Goal: Complete application form: Complete application form

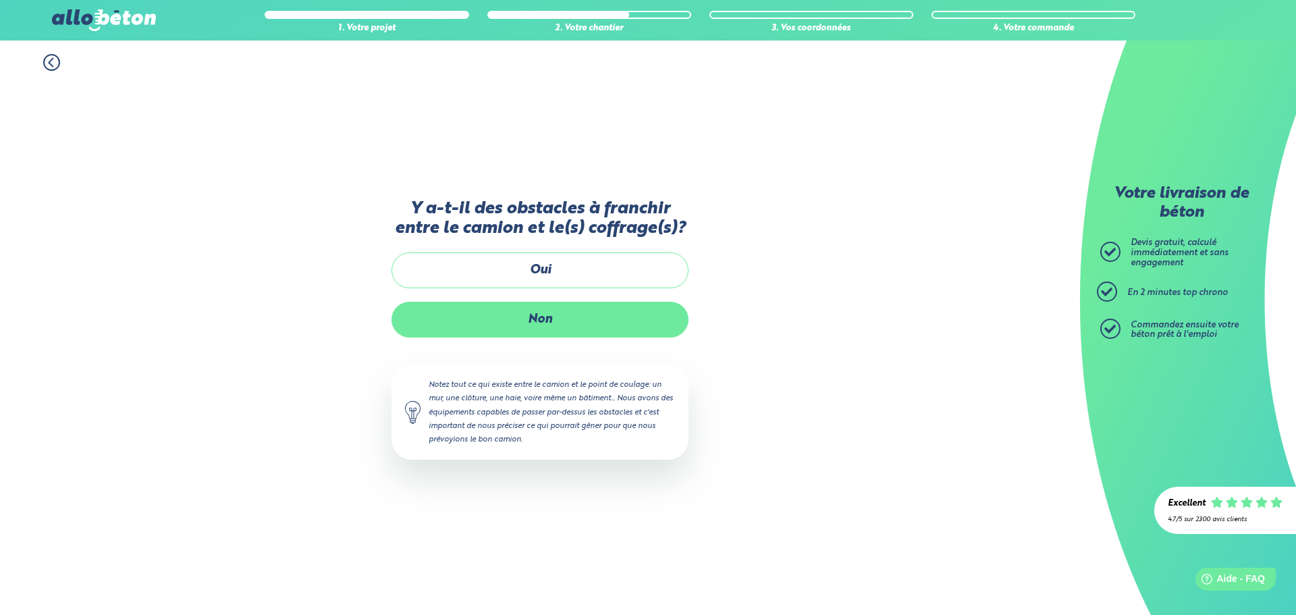
click at [602, 312] on label "Non" at bounding box center [540, 320] width 297 height 36
click at [0, 0] on input "Non" at bounding box center [0, 0] width 0 height 0
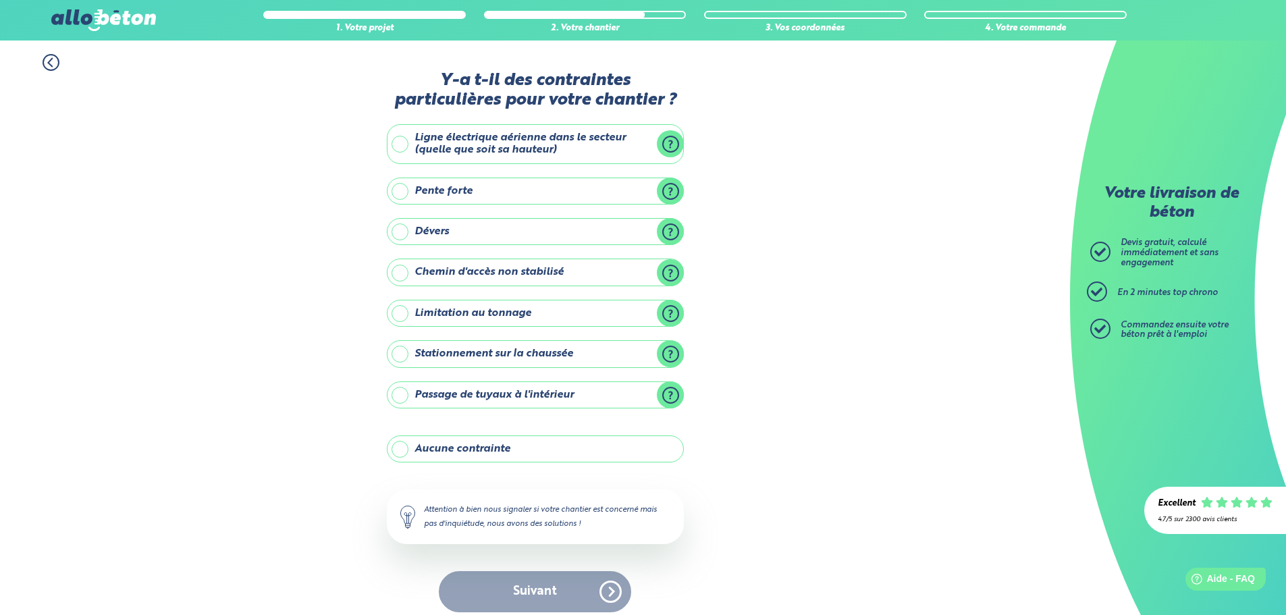
click at [571, 356] on label "Stationnement sur la chaussée" at bounding box center [535, 353] width 297 height 27
click at [0, 0] on input "Stationnement sur la chaussée" at bounding box center [0, 0] width 0 height 0
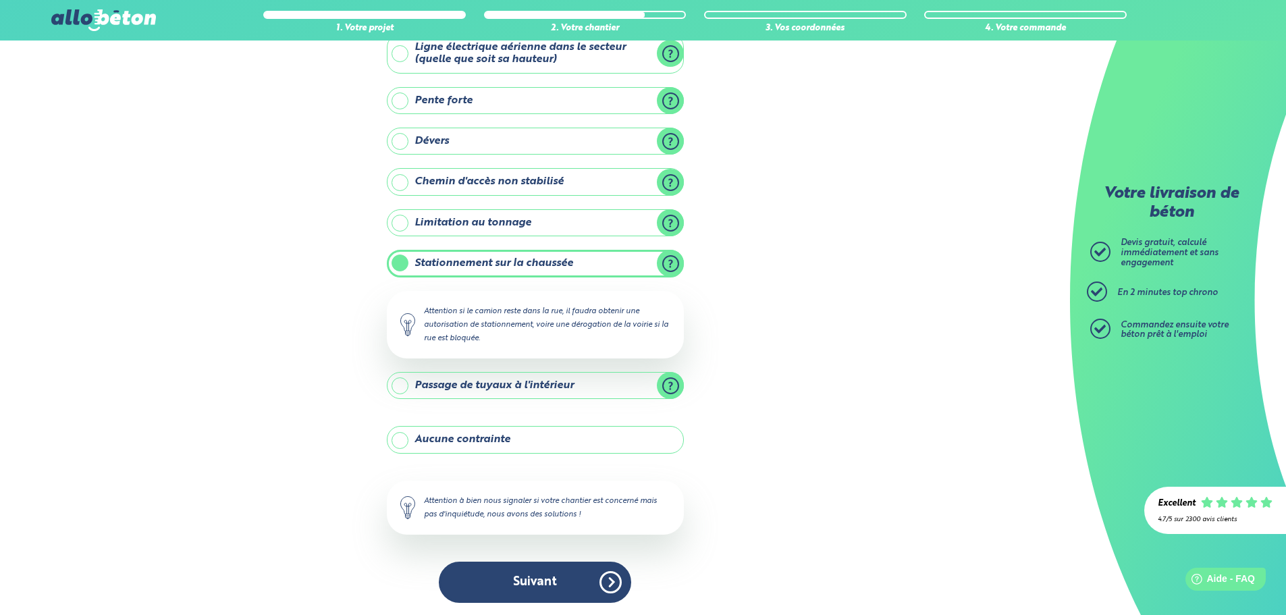
scroll to position [92, 0]
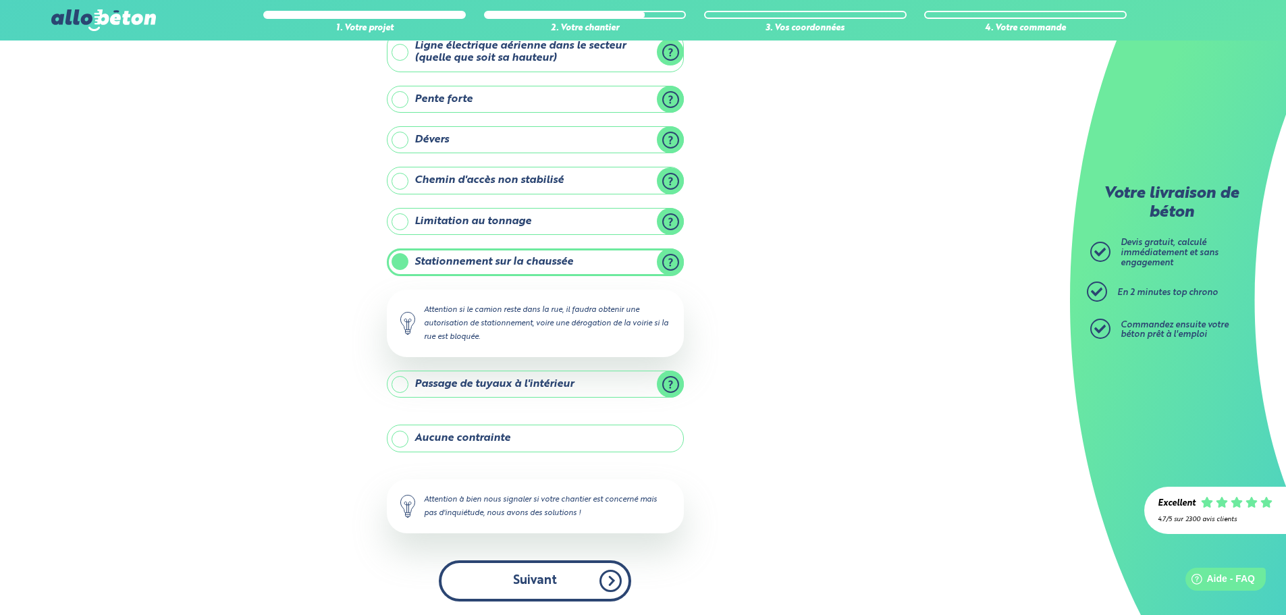
click at [546, 568] on button "Suivant" at bounding box center [535, 580] width 192 height 41
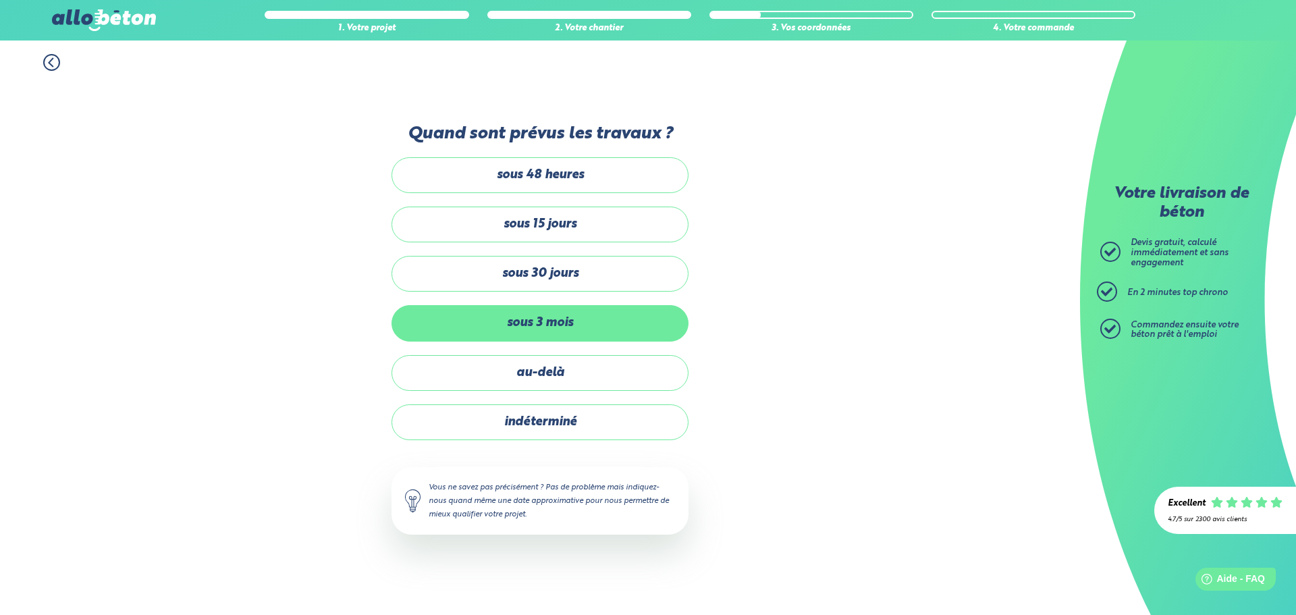
click at [599, 315] on label "sous 3 mois" at bounding box center [540, 323] width 297 height 36
click at [0, 0] on input "sous 3 mois" at bounding box center [0, 0] width 0 height 0
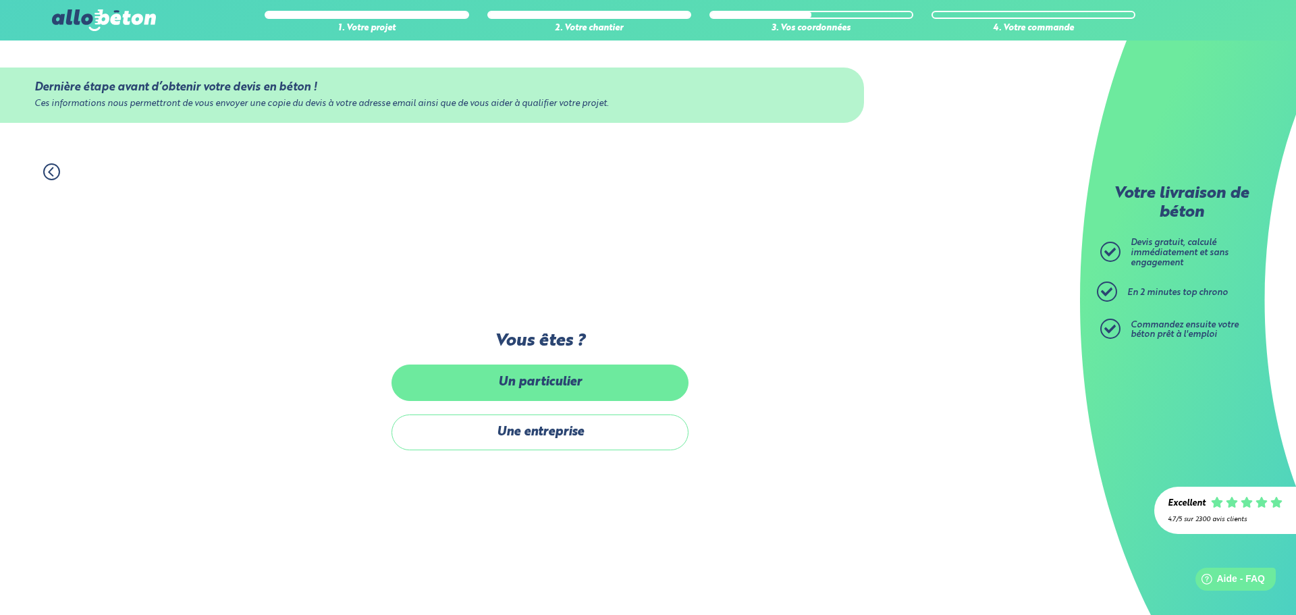
click at [570, 369] on label "Un particulier" at bounding box center [540, 383] width 297 height 36
click at [0, 0] on input "Un particulier" at bounding box center [0, 0] width 0 height 0
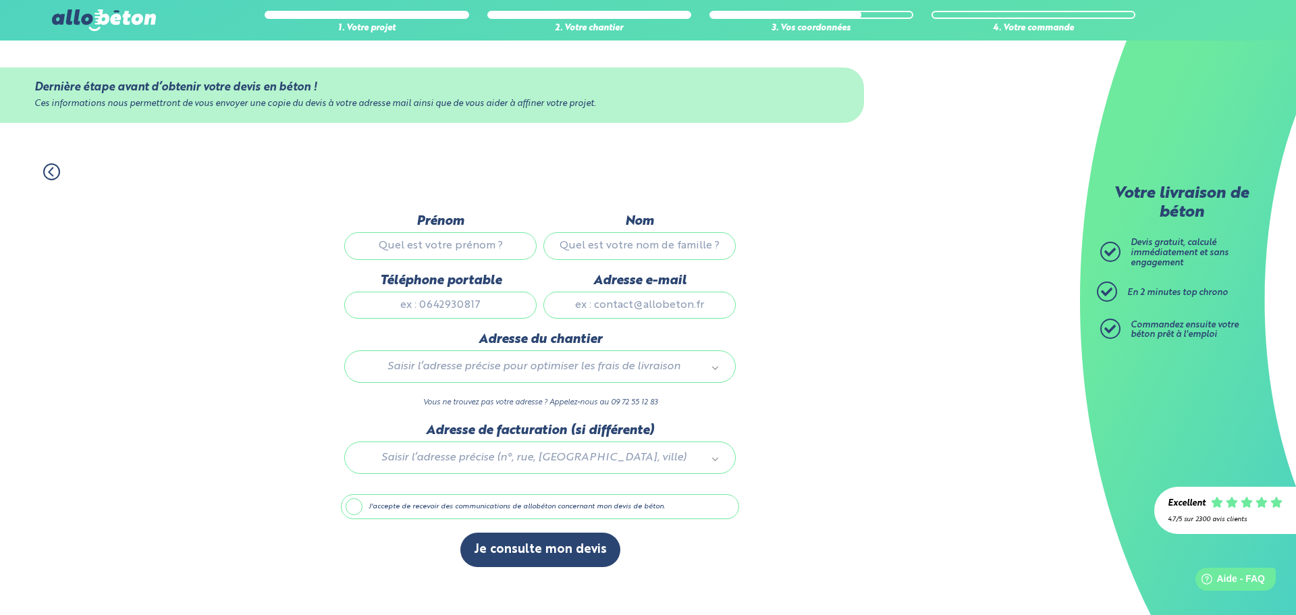
click at [456, 246] on input "Prénom" at bounding box center [440, 245] width 192 height 27
click at [505, 541] on button "Je consulte mon devis" at bounding box center [540, 550] width 160 height 34
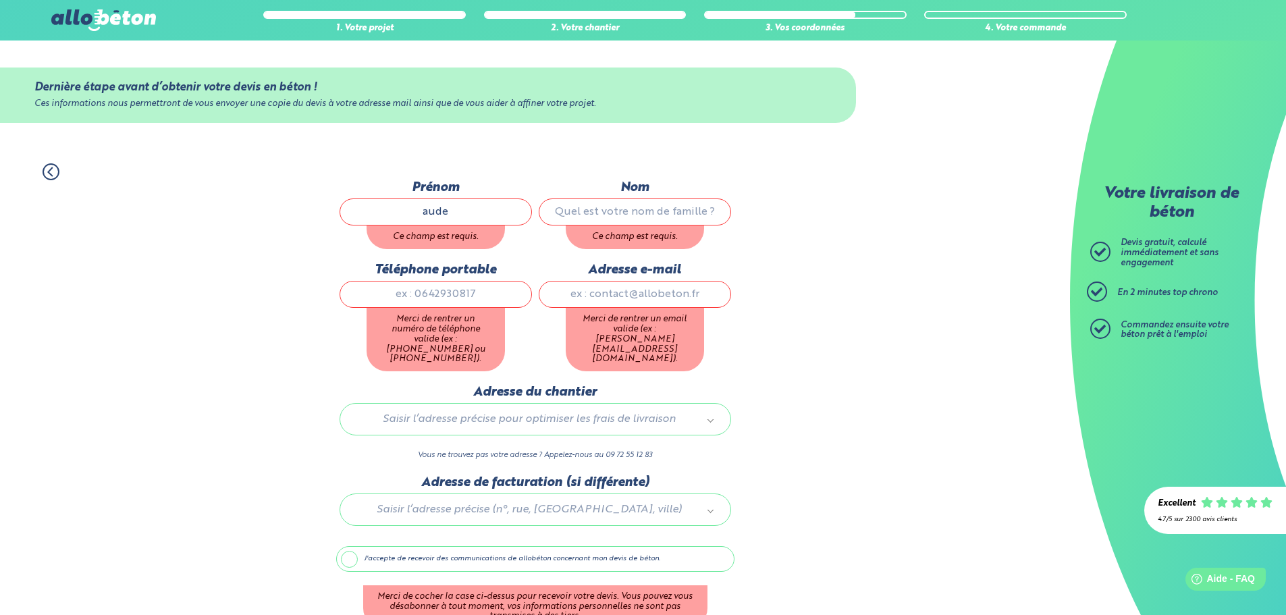
type input "aude"
type input "chauwin"
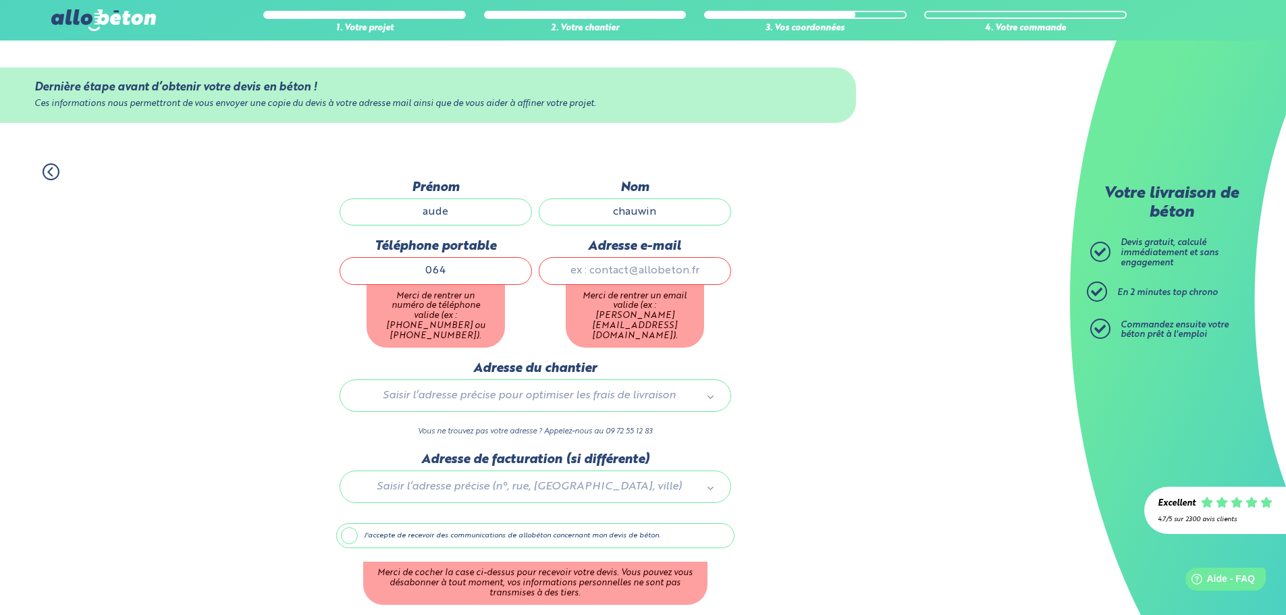
type input "0643956589"
type input "[EMAIL_ADDRESS][DOMAIN_NAME]"
type input "[STREET_ADDRESS]"
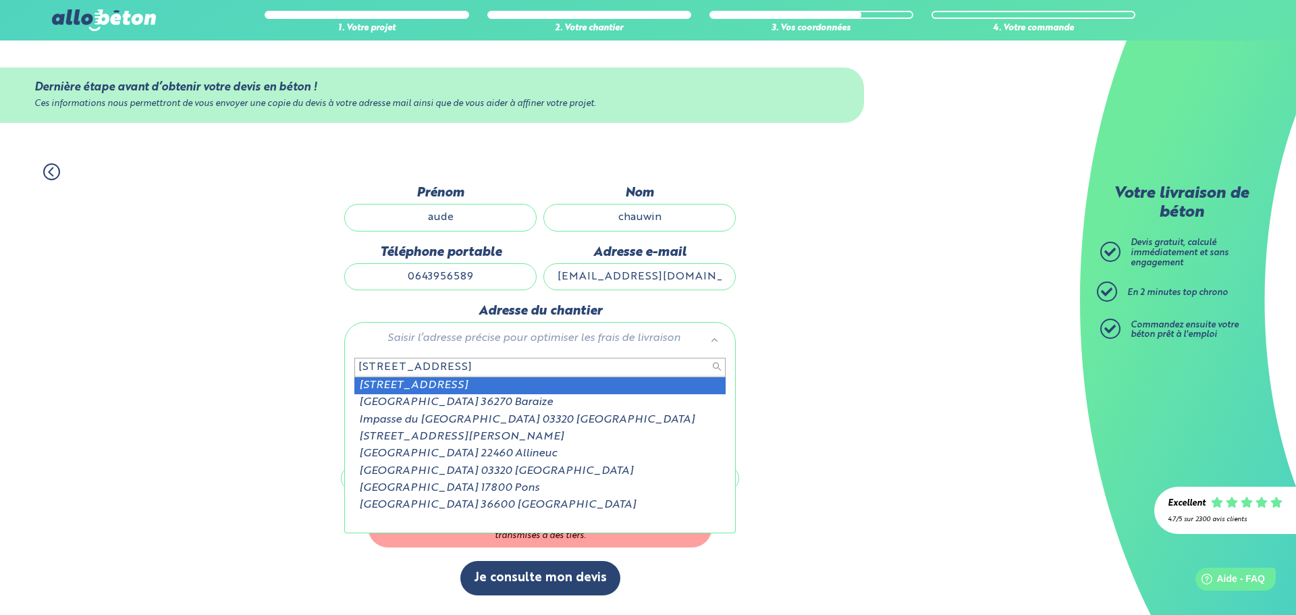
type input "[STREET_ADDRESS]"
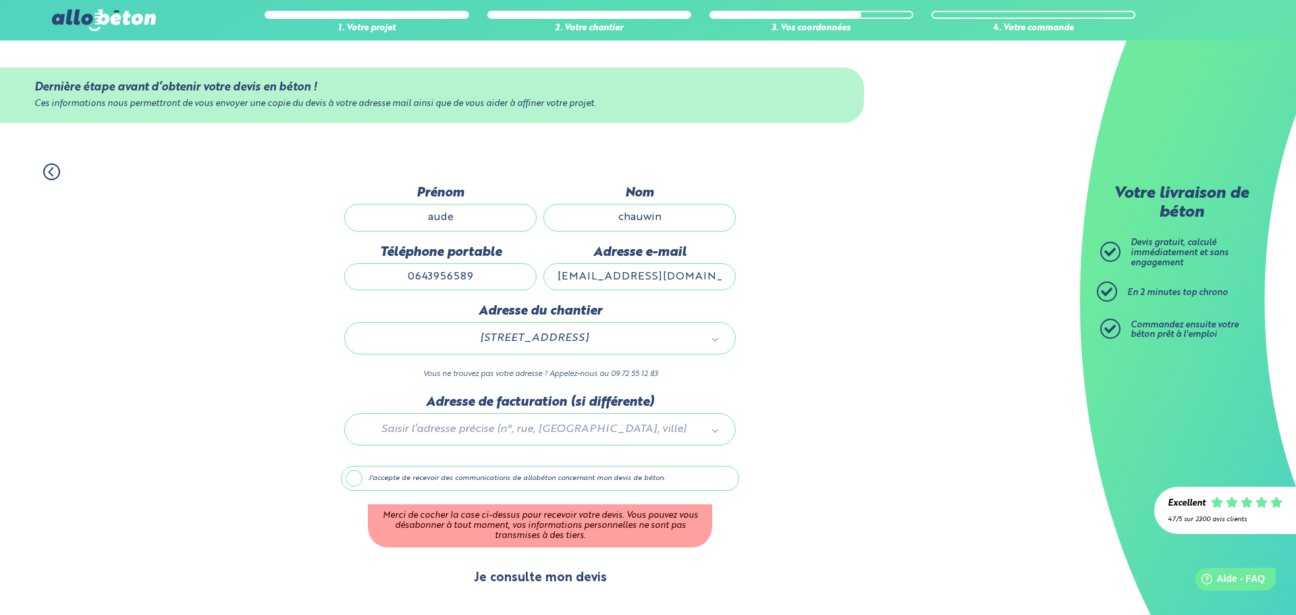
click at [563, 574] on button "Je consulte mon devis" at bounding box center [540, 578] width 160 height 34
click at [354, 475] on label "J'accepte de recevoir des communications de allobéton concernant mon devis de b…" at bounding box center [540, 479] width 398 height 26
click at [0, 0] on input "J'accepte de recevoir des communications de allobéton concernant mon devis de b…" at bounding box center [0, 0] width 0 height 0
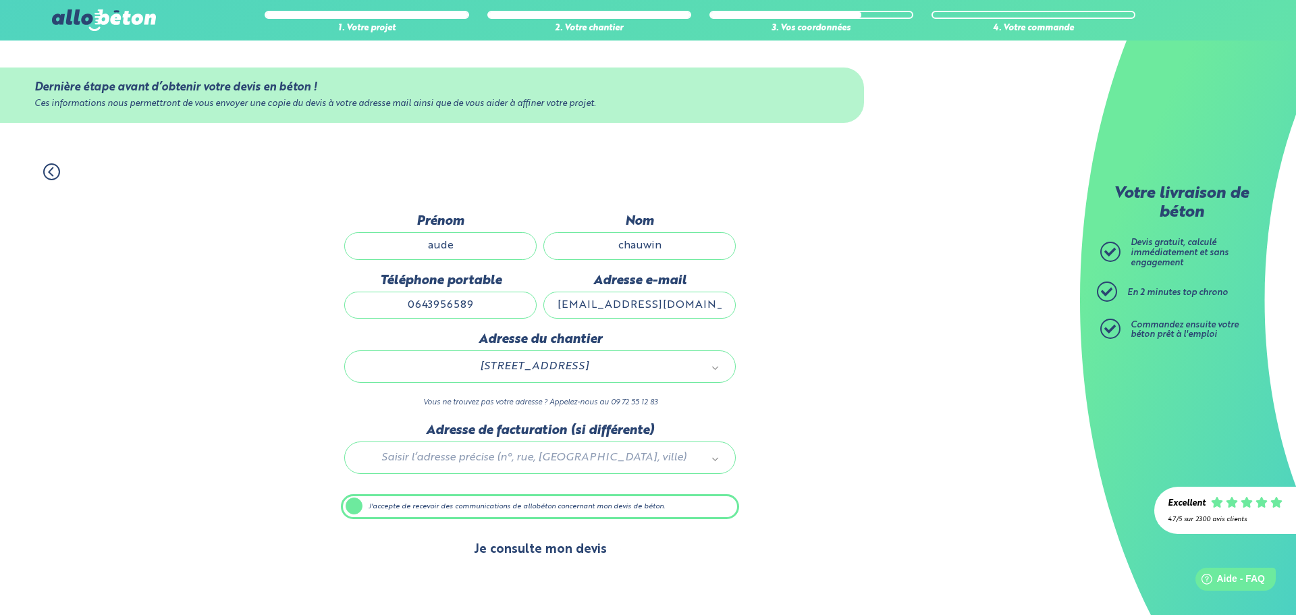
click at [537, 543] on button "Je consulte mon devis" at bounding box center [540, 550] width 160 height 34
